Goal: Navigation & Orientation: Find specific page/section

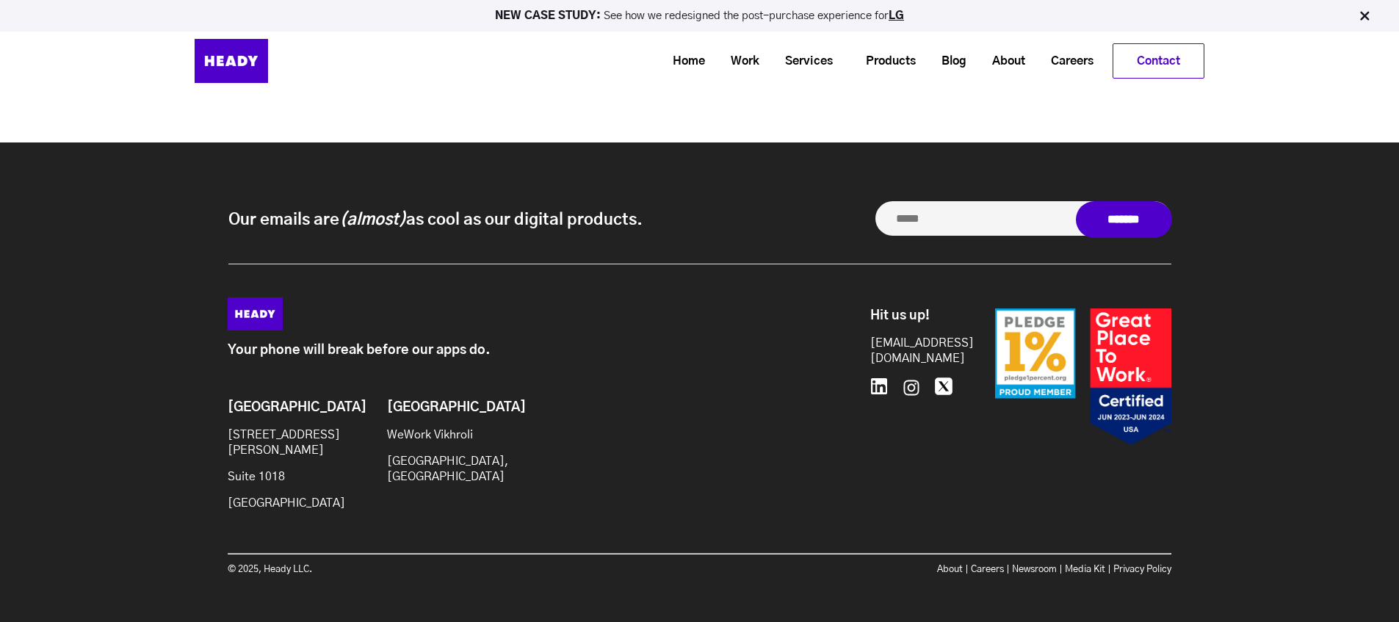
scroll to position [6549, 0]
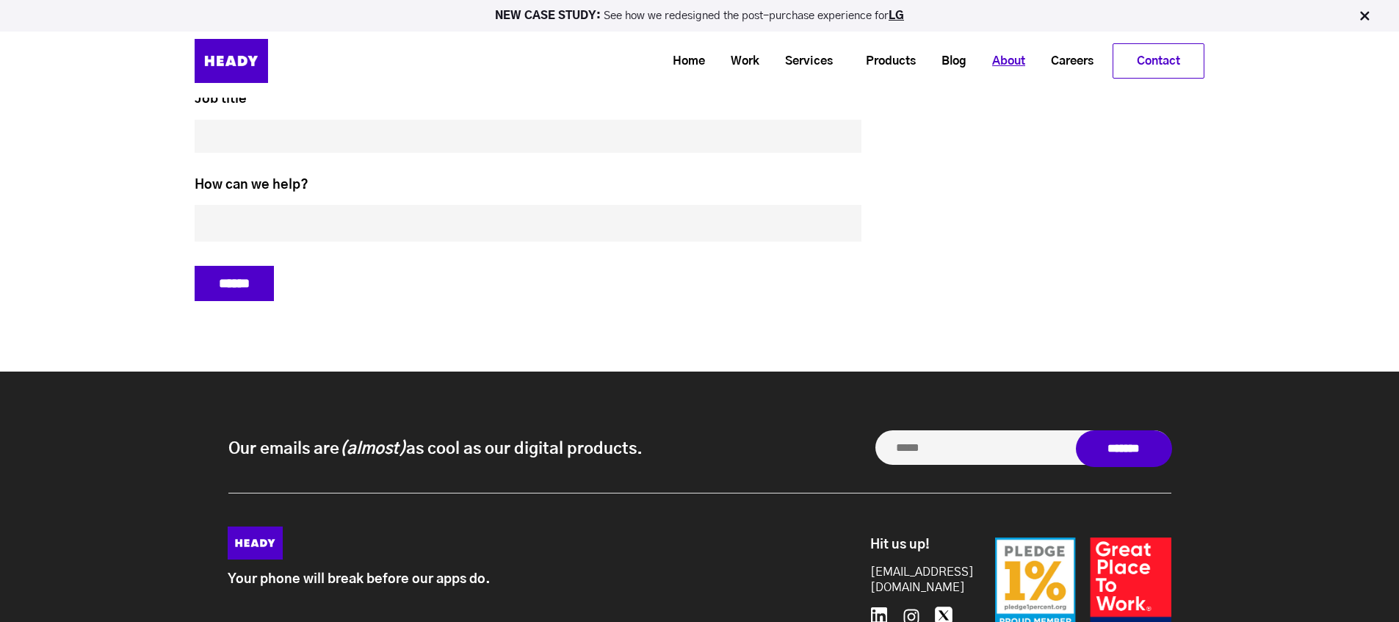
click at [1014, 61] on link "About" at bounding box center [1003, 61] width 59 height 27
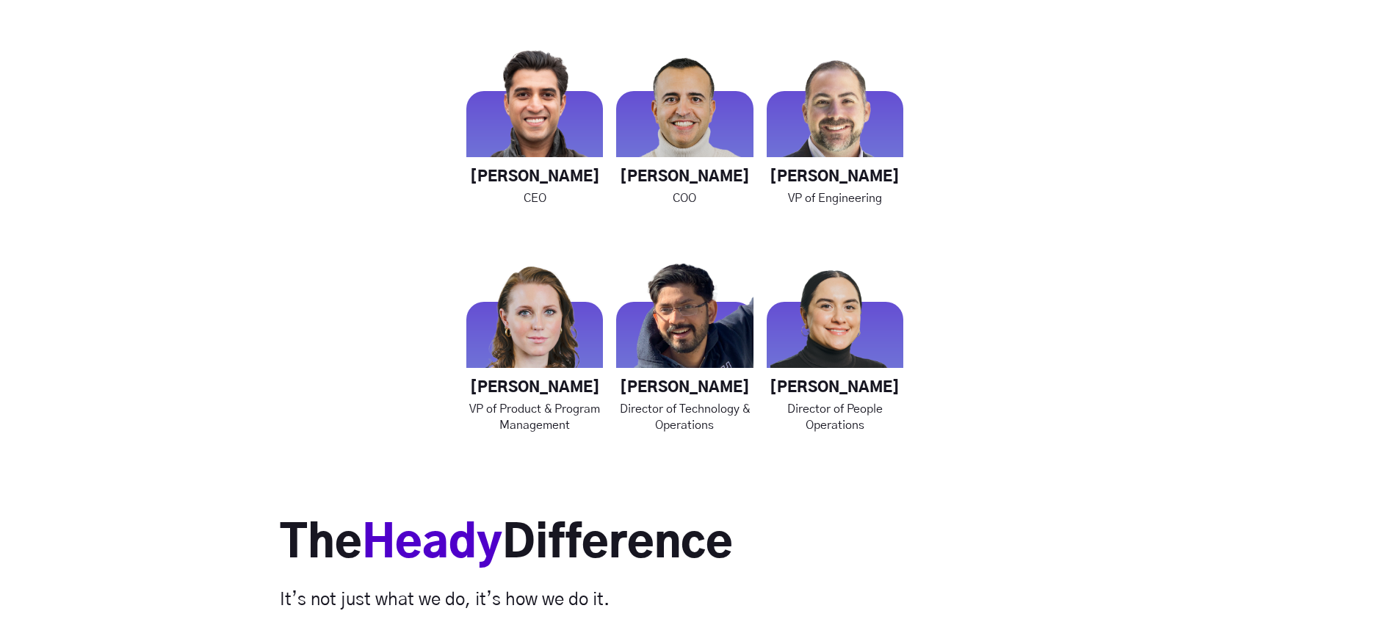
scroll to position [2106, 0]
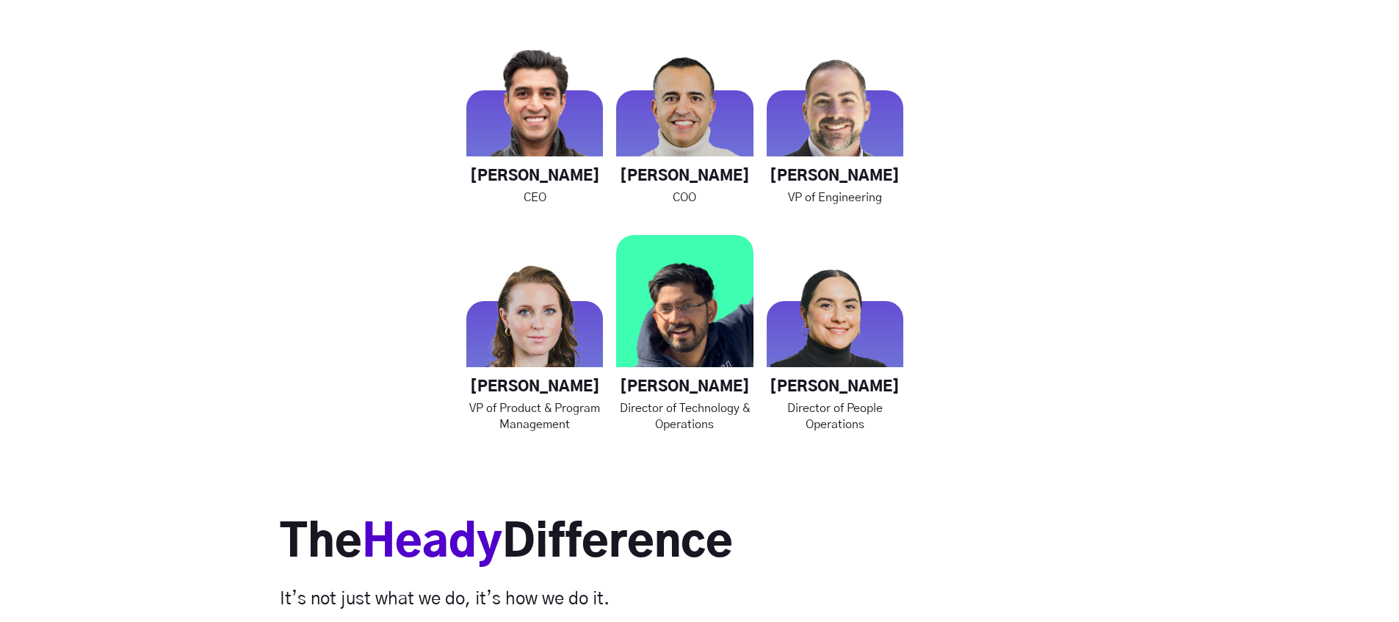
click at [707, 314] on img at bounding box center [684, 303] width 137 height 137
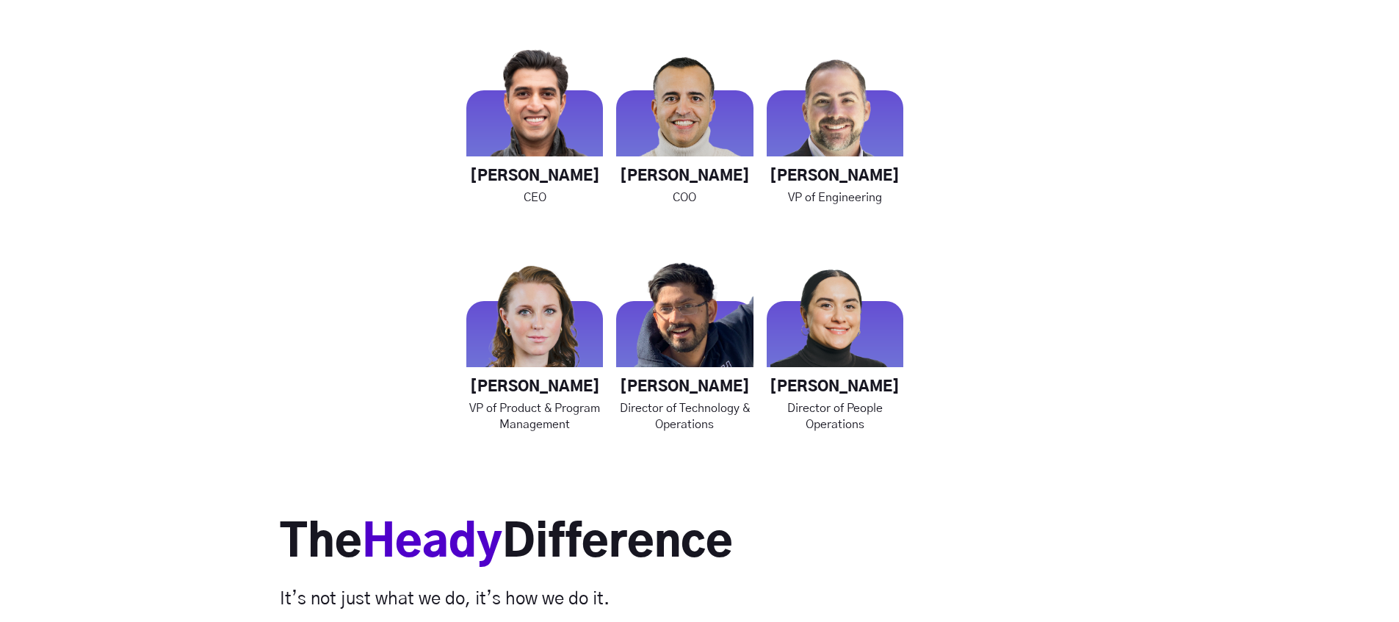
click at [1188, 232] on div "Meet the Team Heady Leadership [PERSON_NAME] CEO [PERSON_NAME] COO [PERSON_NAME…" at bounding box center [699, 86] width 1399 height 691
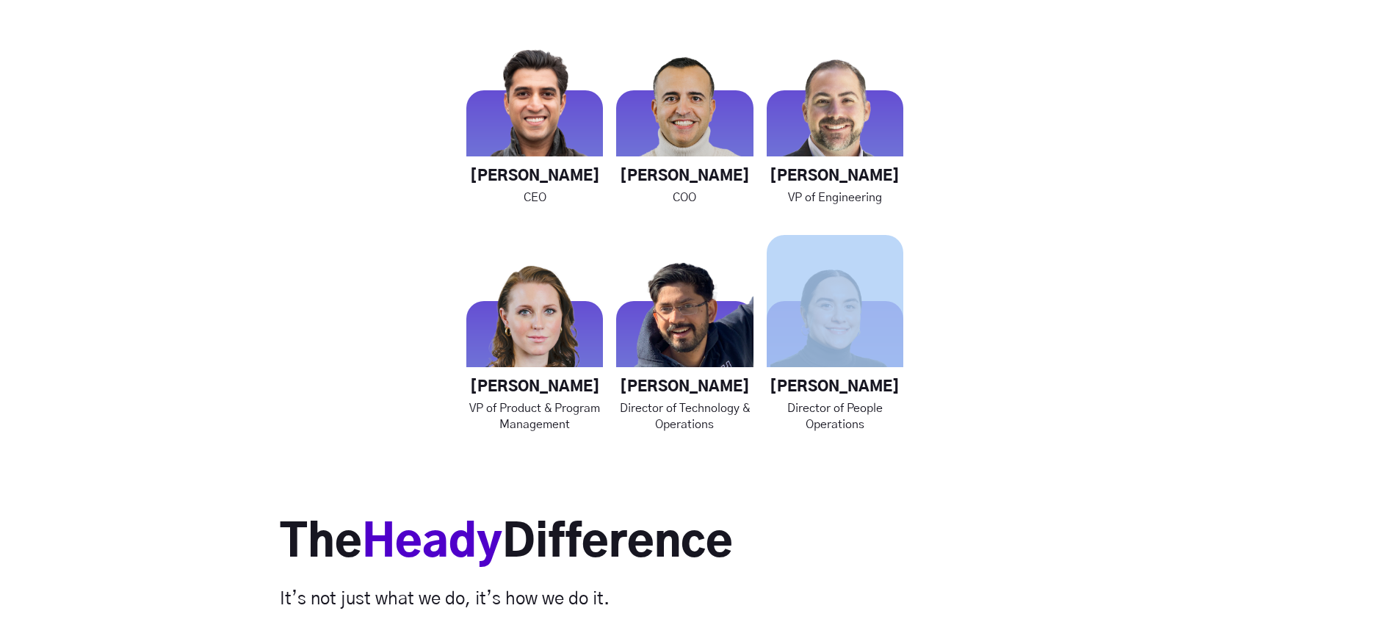
click at [1188, 233] on div "Meet the Team Heady Leadership [PERSON_NAME] CEO [PERSON_NAME] COO [PERSON_NAME…" at bounding box center [699, 86] width 1399 height 691
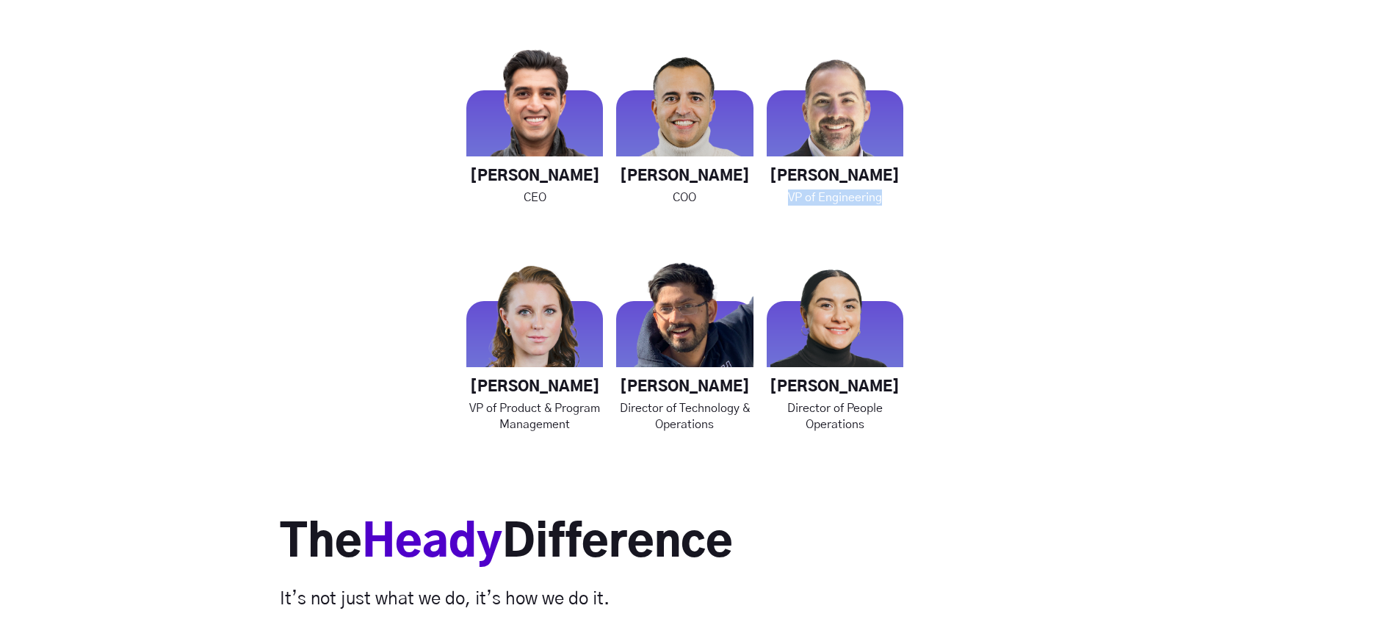
drag, startPoint x: 1305, startPoint y: 190, endPoint x: 1329, endPoint y: 202, distance: 26.3
click at [1321, 201] on div "Meet the Team Heady Leadership [PERSON_NAME] CEO [PERSON_NAME] COO [PERSON_NAME…" at bounding box center [699, 86] width 1399 height 691
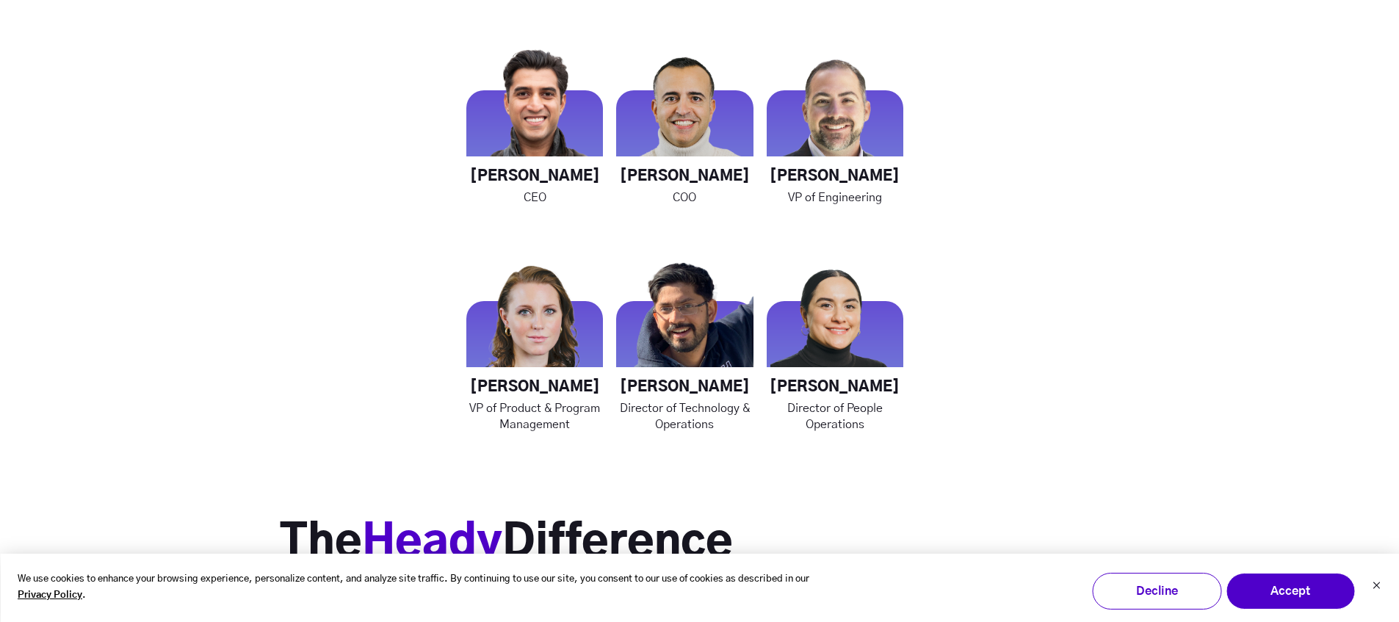
click at [1166, 226] on div "Meet the Team Heady Leadership [PERSON_NAME] CEO [PERSON_NAME] COO [PERSON_NAME…" at bounding box center [699, 86] width 1399 height 691
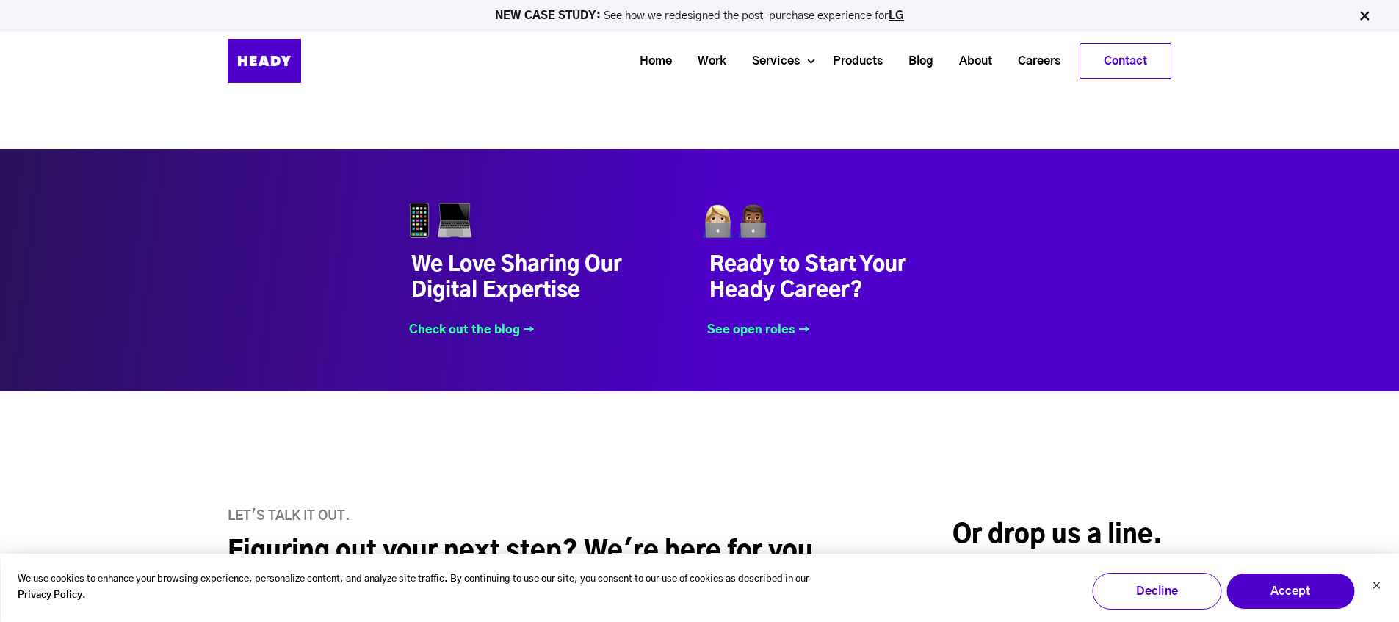
scroll to position [5522, 0]
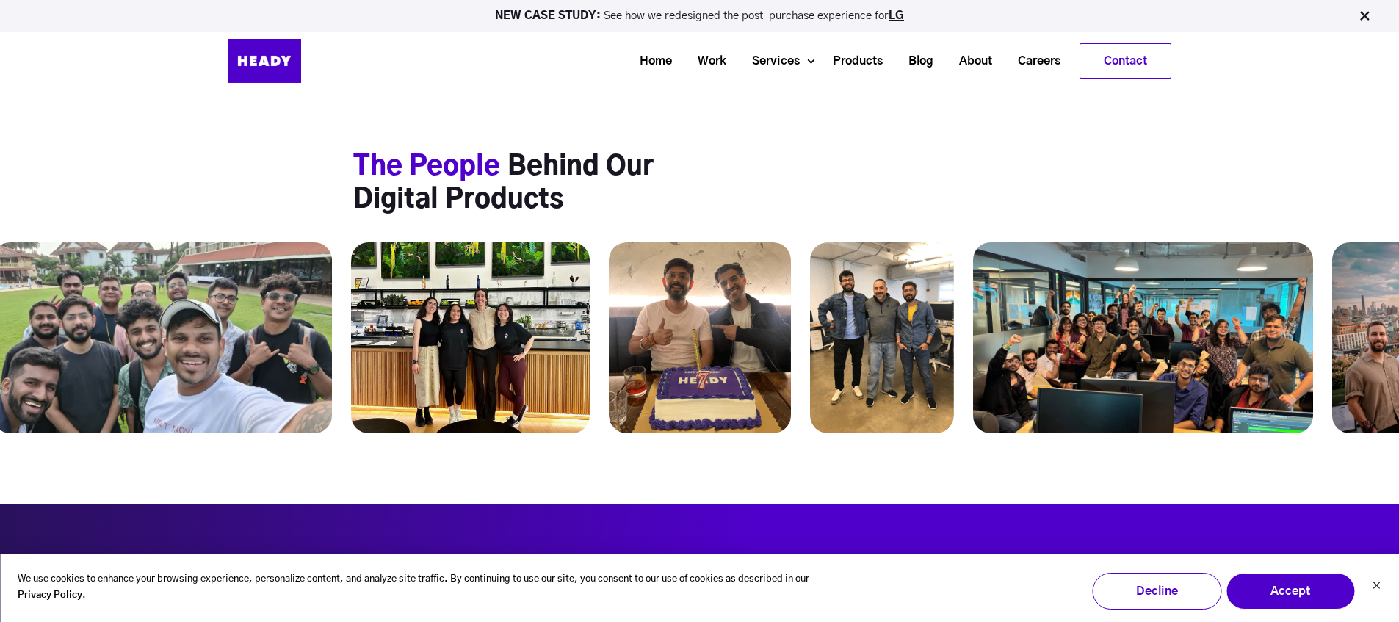
click at [590, 314] on img at bounding box center [470, 337] width 239 height 191
drag, startPoint x: 1033, startPoint y: 319, endPoint x: 793, endPoint y: 322, distance: 239.4
drag, startPoint x: 1052, startPoint y: 316, endPoint x: 1277, endPoint y: 332, distance: 226.0
click at [1261, 335] on img at bounding box center [1143, 337] width 340 height 191
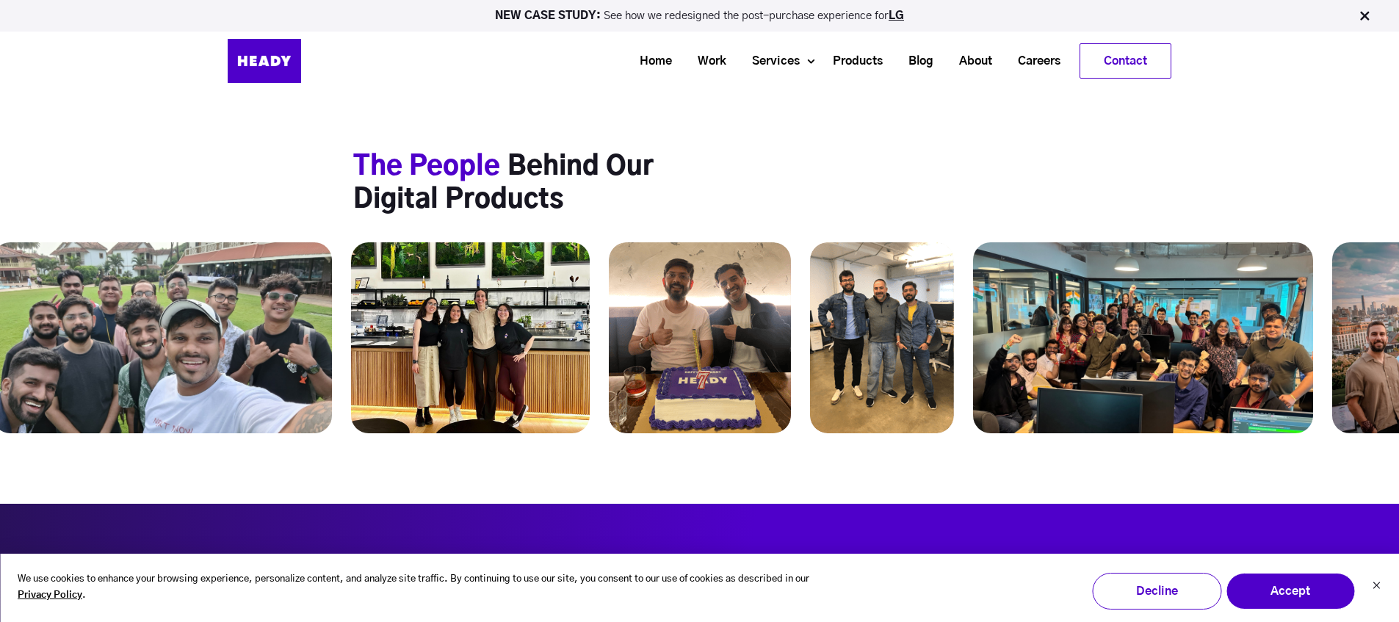
drag, startPoint x: 1359, startPoint y: 321, endPoint x: 1050, endPoint y: 312, distance: 308.6
drag, startPoint x: 1182, startPoint y: 275, endPoint x: 1409, endPoint y: 267, distance: 227.1
drag, startPoint x: 1121, startPoint y: 347, endPoint x: 1288, endPoint y: 350, distance: 167.5
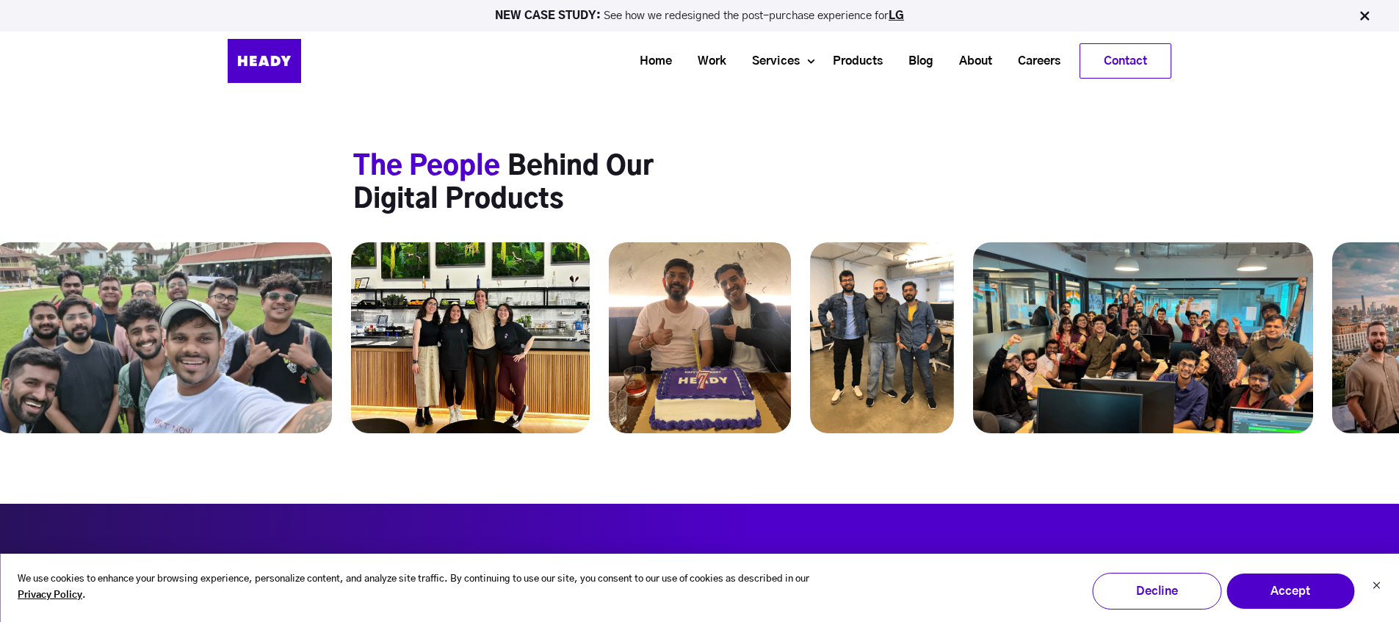
drag, startPoint x: 922, startPoint y: 386, endPoint x: 1224, endPoint y: 340, distance: 306.1
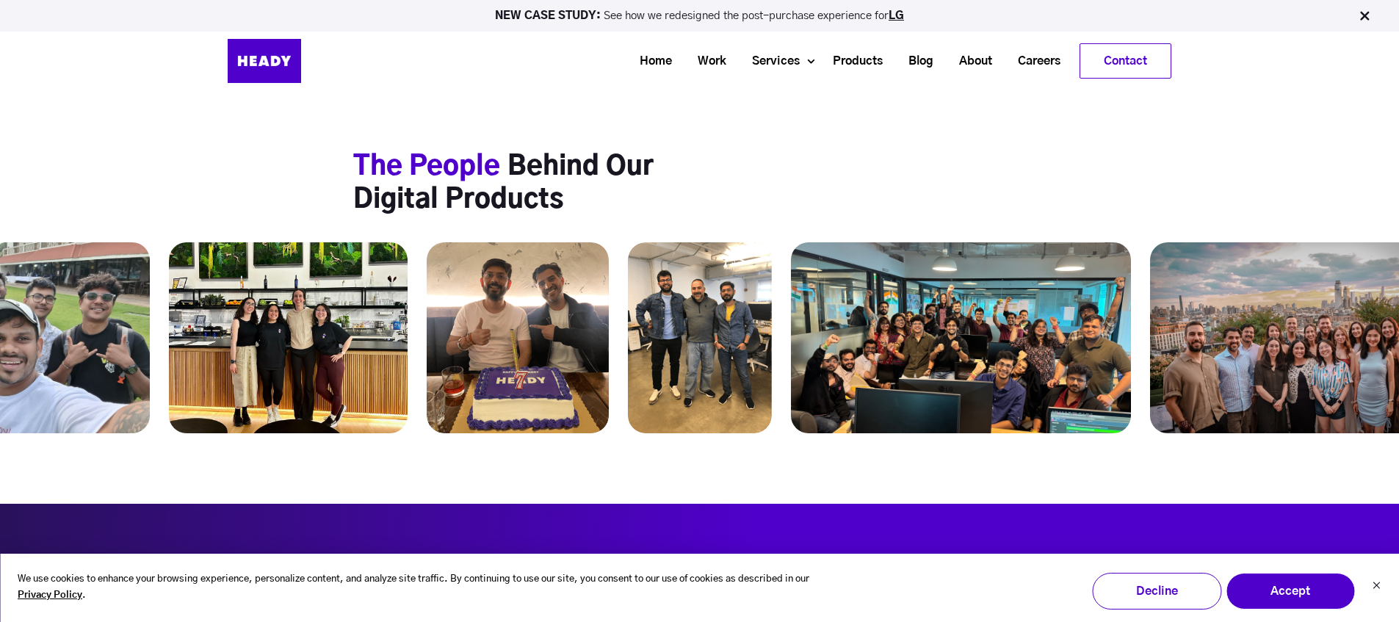
drag, startPoint x: 1307, startPoint y: 344, endPoint x: 881, endPoint y: 389, distance: 428.4
drag, startPoint x: 1034, startPoint y: 351, endPoint x: 654, endPoint y: 380, distance: 381.6
click at [1375, 582] on icon "Dismiss cookie banner" at bounding box center [1376, 585] width 9 height 9
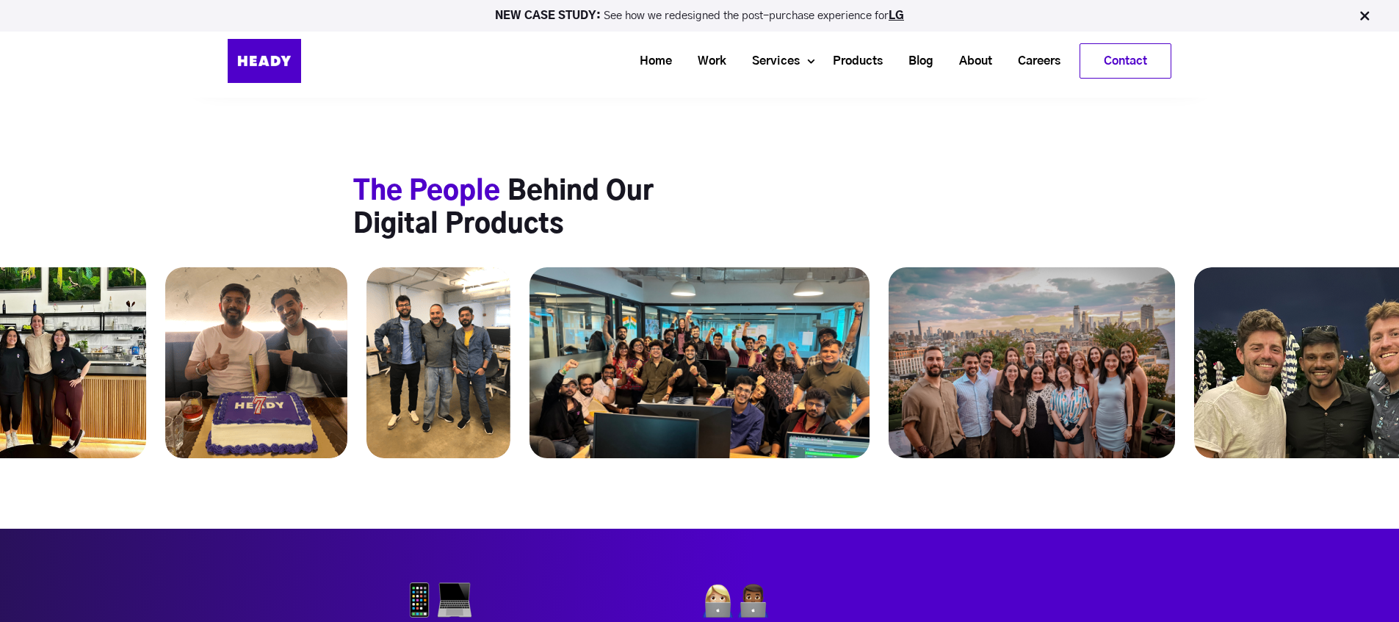
scroll to position [5469, 0]
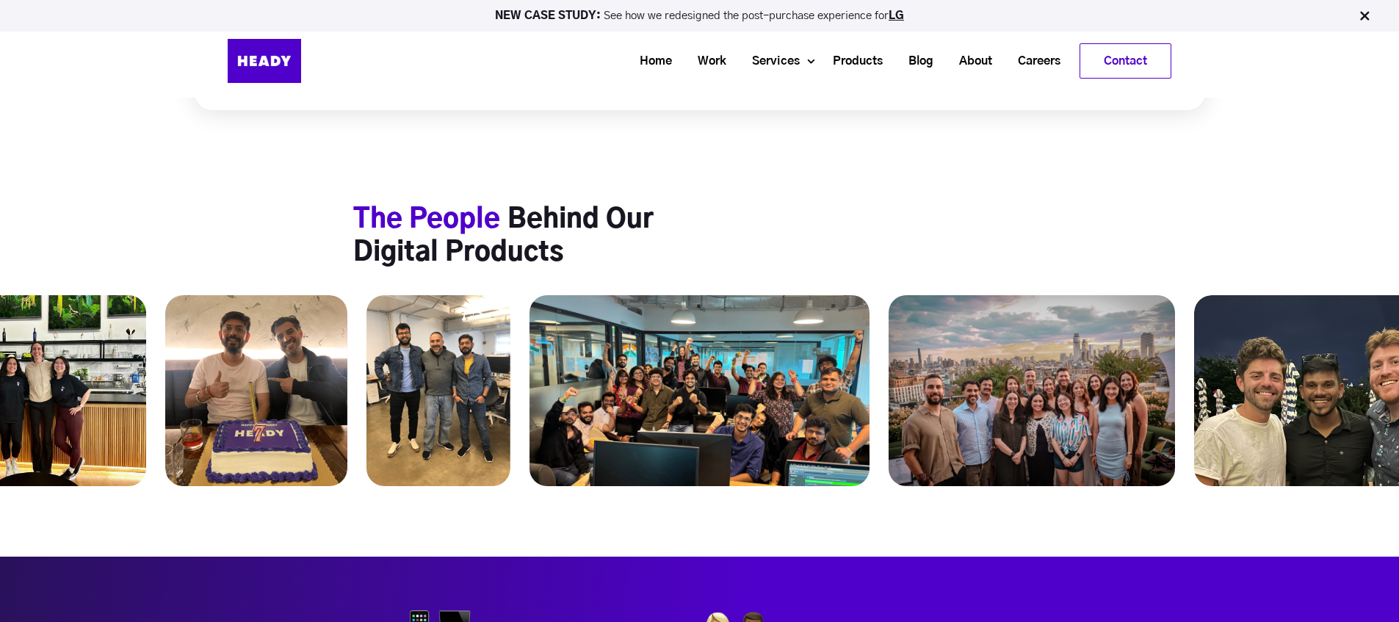
click at [406, 234] on h2 "The People Behind Our Digital Products" at bounding box center [547, 236] width 389 height 66
drag, startPoint x: 485, startPoint y: 229, endPoint x: 524, endPoint y: 226, distance: 39.0
click at [494, 226] on span "The People" at bounding box center [426, 219] width 147 height 26
click at [711, 226] on h2 "The People Behind Our Digital Products" at bounding box center [547, 236] width 389 height 66
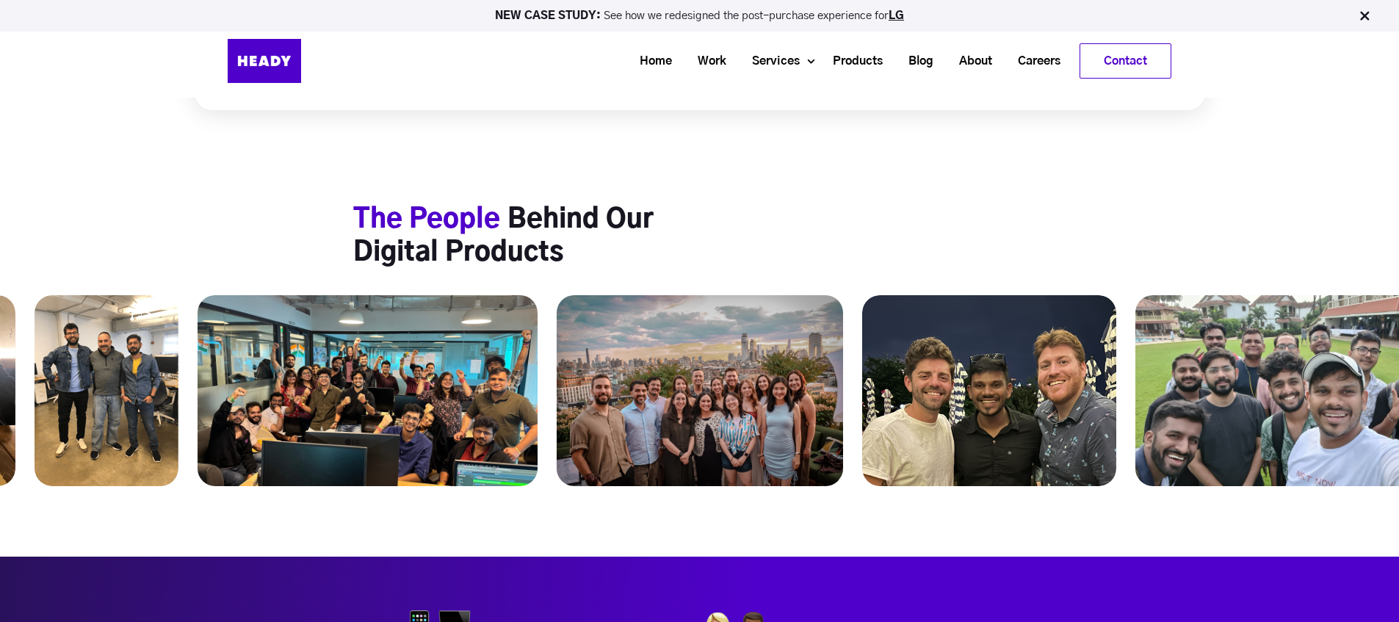
click at [620, 223] on h2 "The People Behind Our Digital Products" at bounding box center [547, 236] width 389 height 66
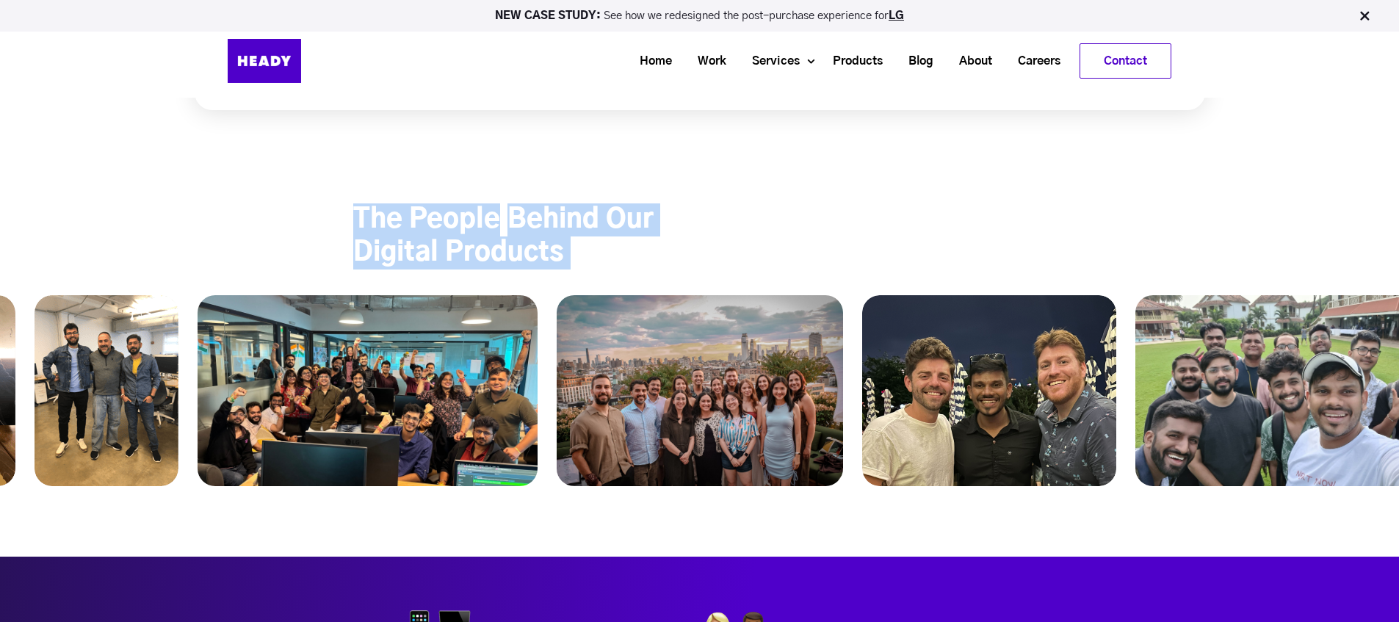
drag, startPoint x: 620, startPoint y: 223, endPoint x: 848, endPoint y: 210, distance: 228.0
click at [621, 223] on h2 "The People Behind Our Digital Products" at bounding box center [547, 236] width 389 height 66
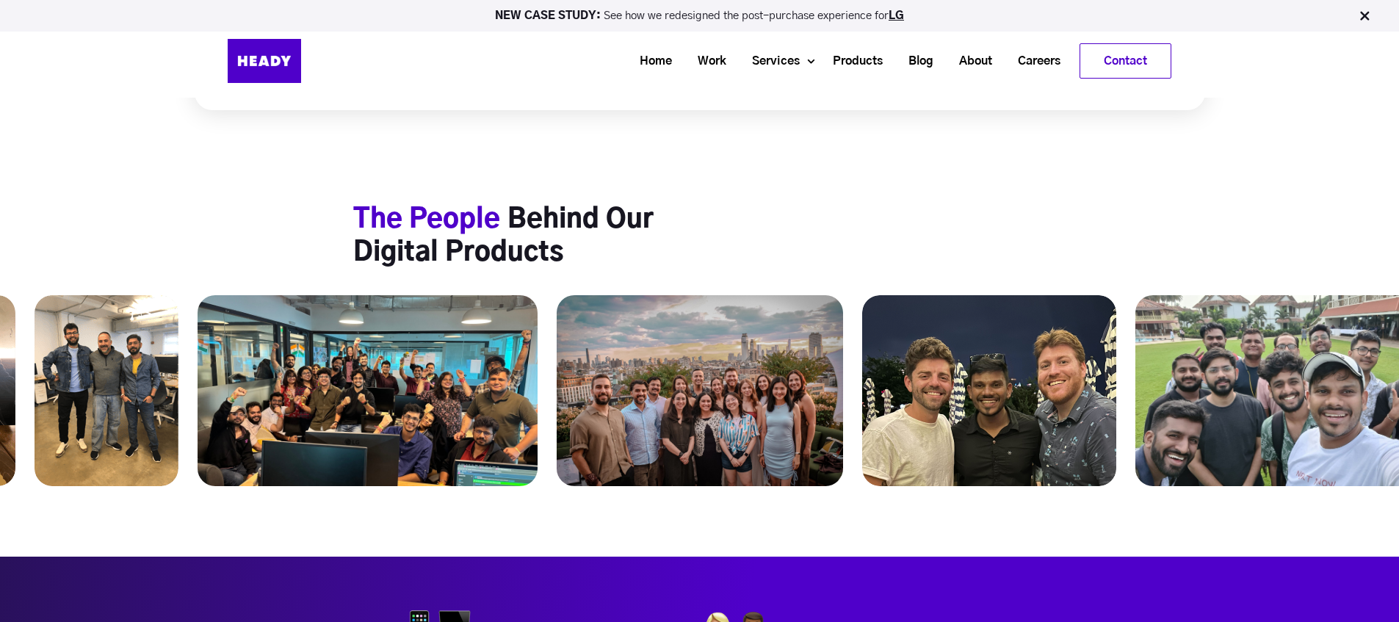
click at [857, 208] on div "The People Behind Our Digital Products" at bounding box center [699, 236] width 693 height 66
click at [984, 198] on section "The People Behind Our Digital Products" at bounding box center [699, 300] width 1399 height 380
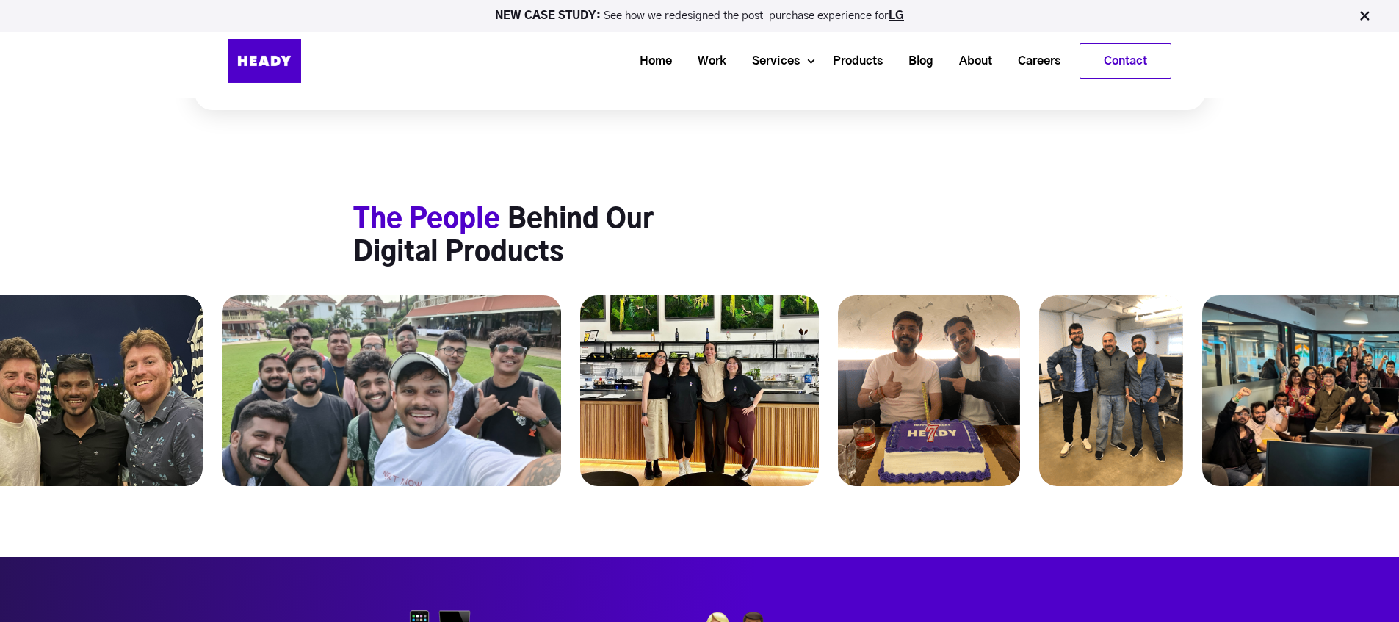
click at [1306, 242] on div "The People Behind Our Digital Products" at bounding box center [699, 236] width 1399 height 66
click at [1183, 355] on img at bounding box center [1111, 390] width 144 height 191
